Goal: Task Accomplishment & Management: Complete application form

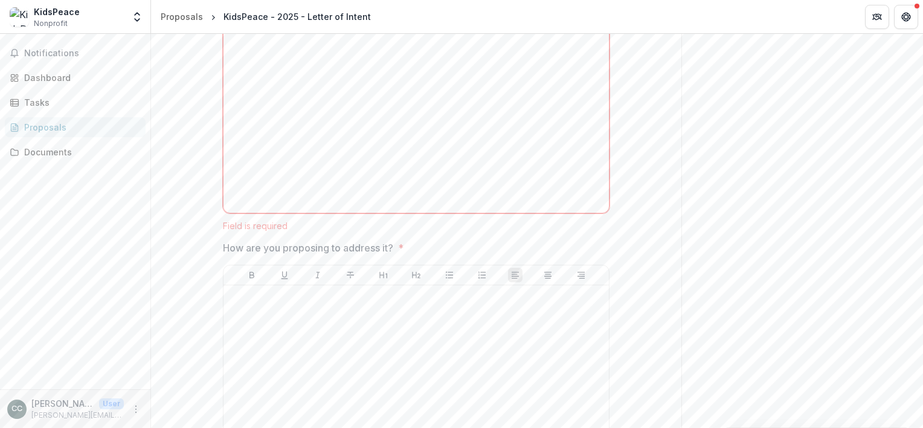
scroll to position [958, 0]
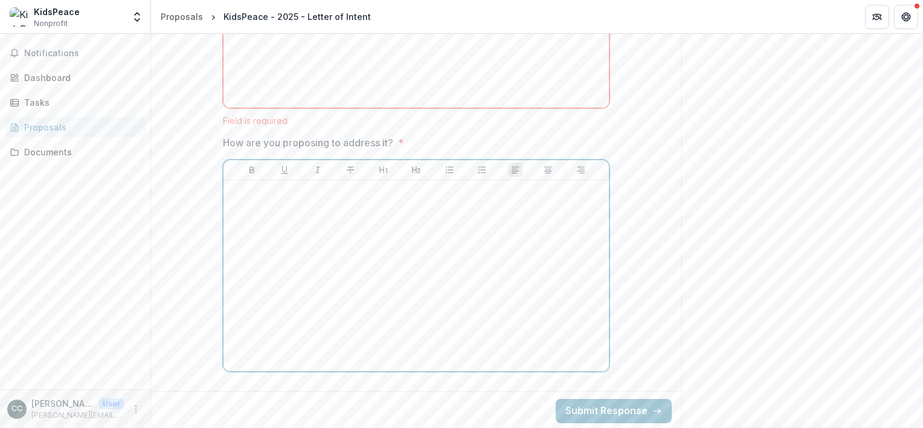
click at [271, 190] on p at bounding box center [416, 191] width 376 height 13
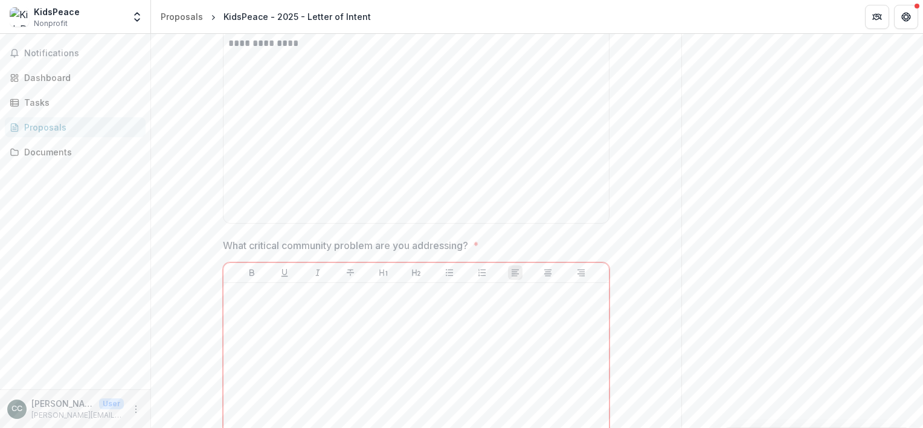
scroll to position [475, 0]
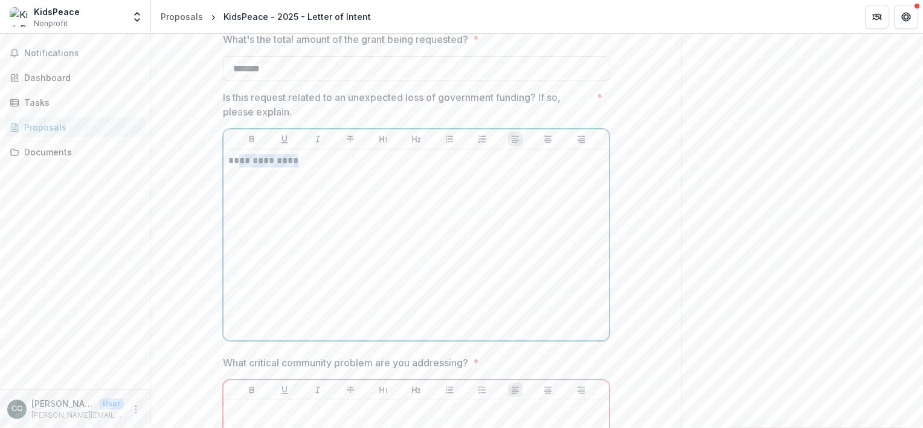
drag, startPoint x: 291, startPoint y: 161, endPoint x: 239, endPoint y: 155, distance: 52.3
click at [239, 155] on p "**********" at bounding box center [416, 160] width 376 height 13
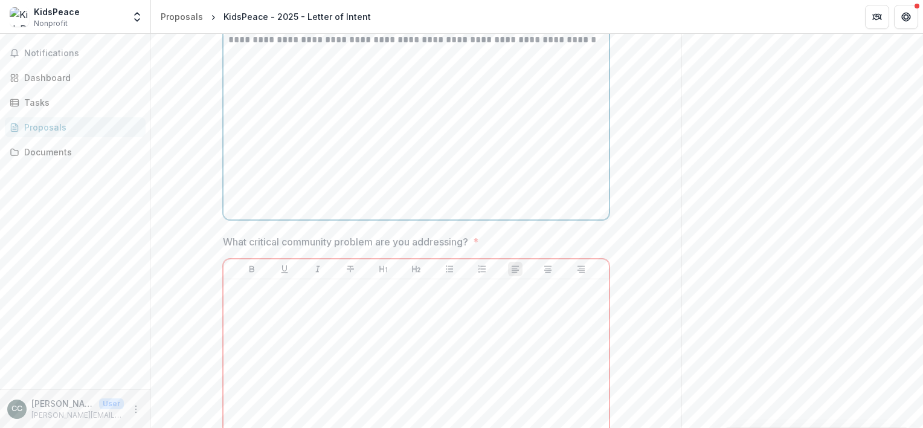
scroll to position [716, 0]
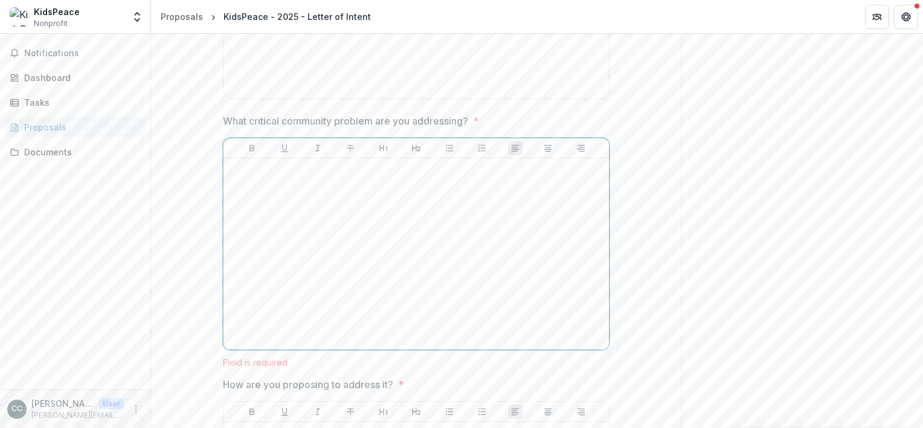
click at [286, 206] on div at bounding box center [416, 253] width 376 height 181
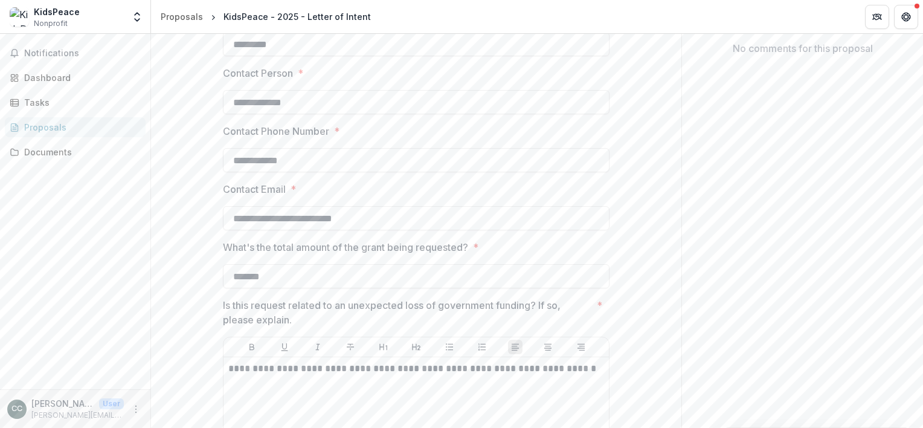
scroll to position [266, 0]
click at [246, 275] on input "*******" at bounding box center [416, 277] width 387 height 24
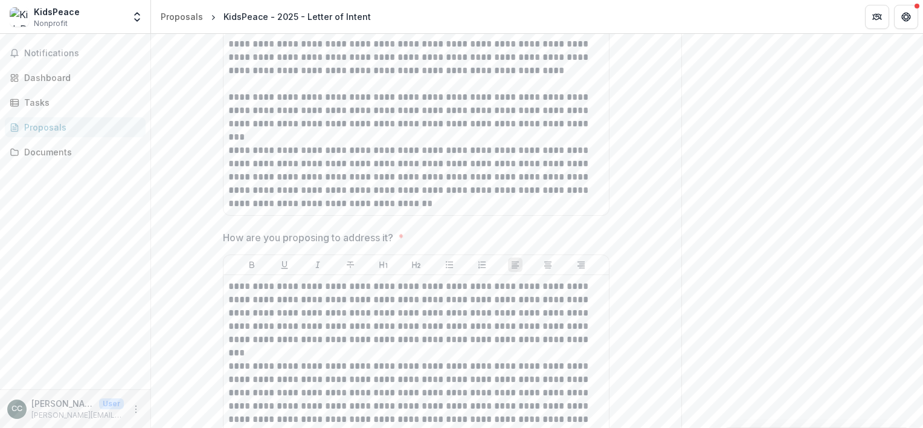
scroll to position [1274, 0]
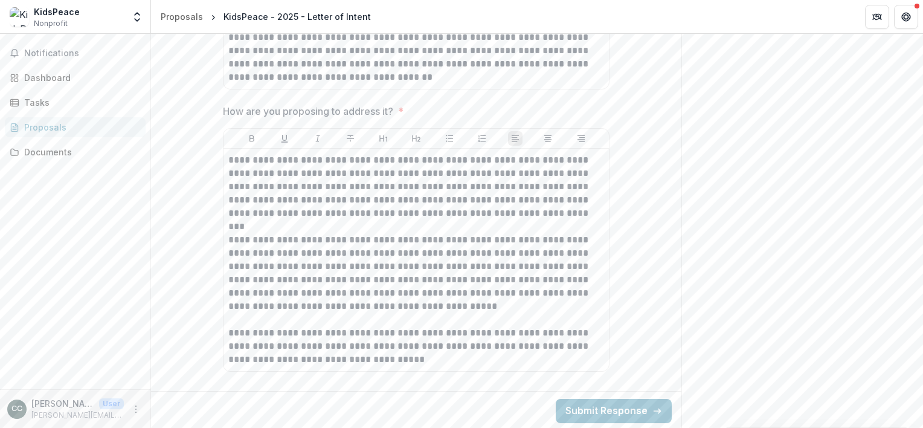
type input "*******"
click at [598, 409] on button "Submit Response" at bounding box center [614, 411] width 116 height 24
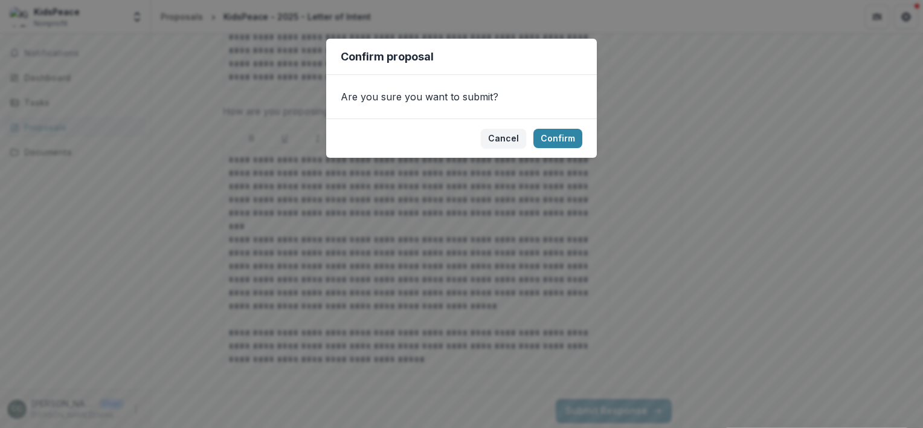
click at [562, 136] on button "Confirm" at bounding box center [557, 138] width 49 height 19
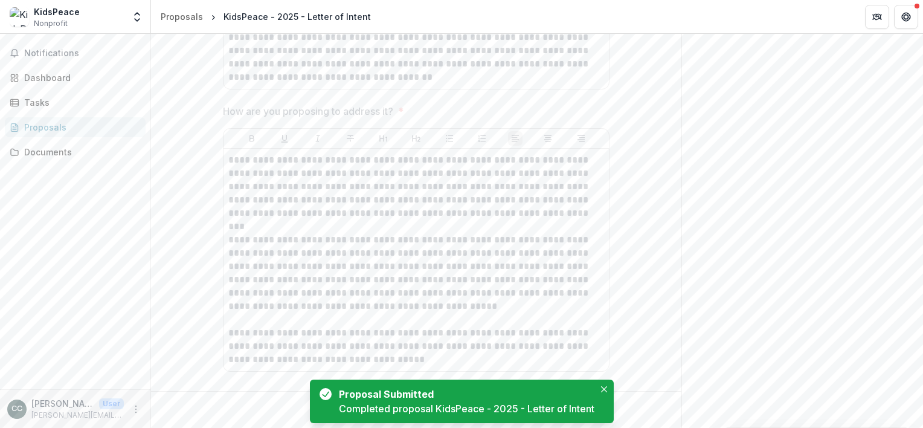
scroll to position [0, 0]
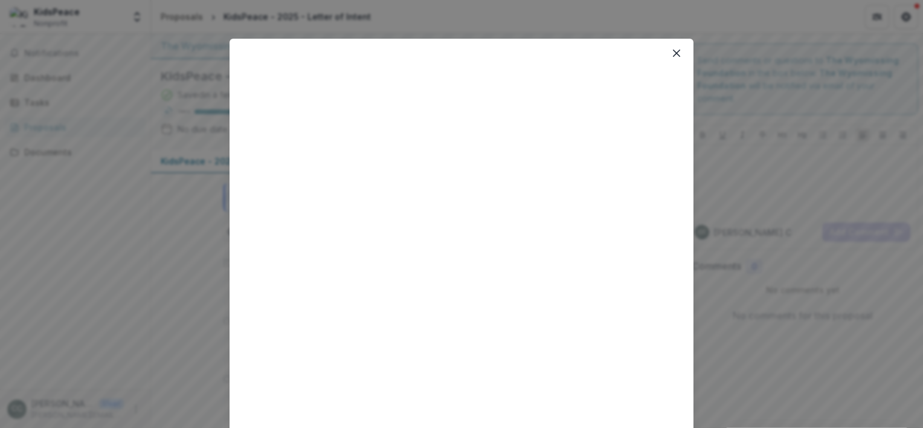
click at [667, 56] on button "Close" at bounding box center [676, 52] width 19 height 19
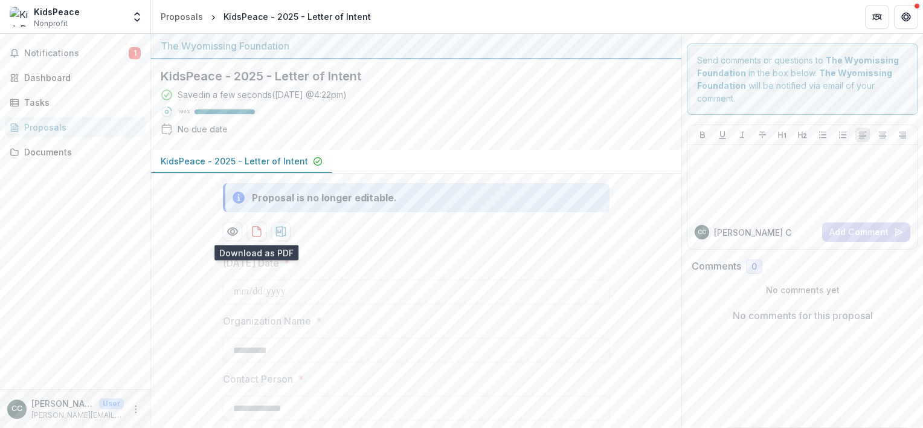
click at [252, 234] on icon "download-proposal" at bounding box center [257, 231] width 12 height 12
